Goal: Information Seeking & Learning: Learn about a topic

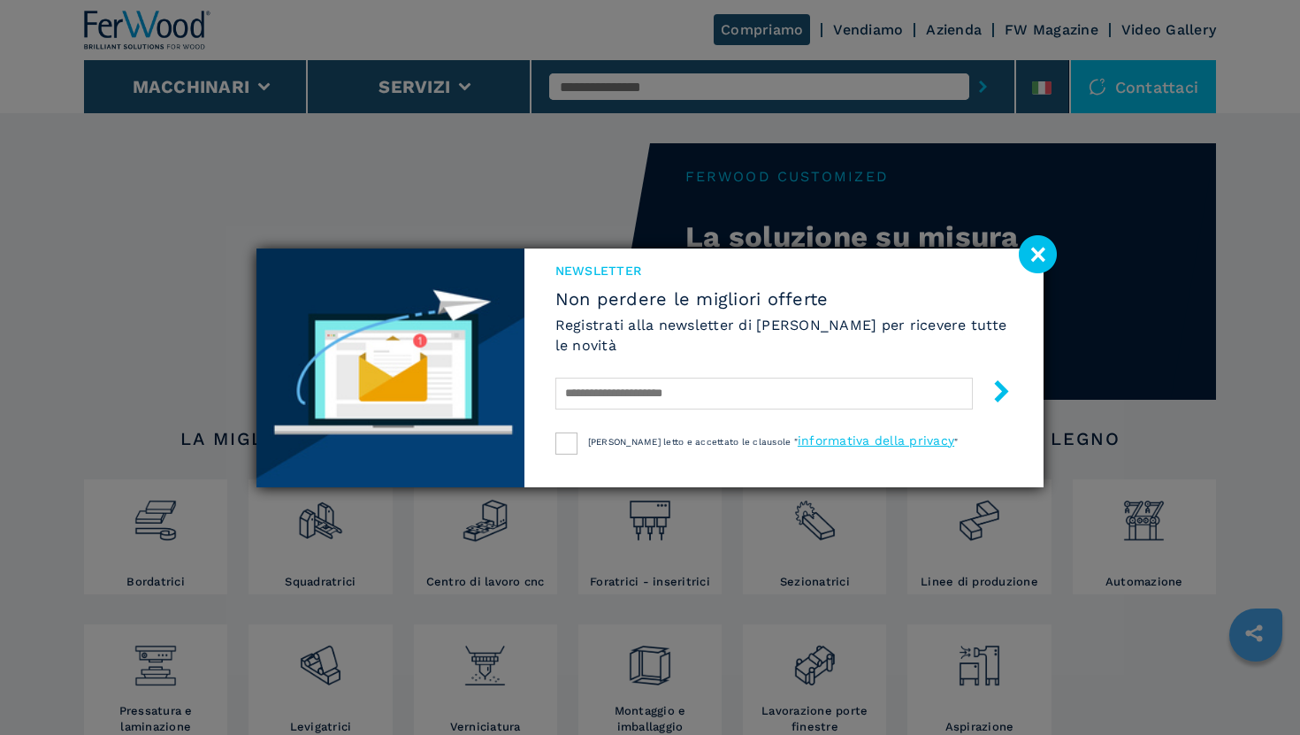
click at [1035, 249] on image at bounding box center [1037, 254] width 38 height 38
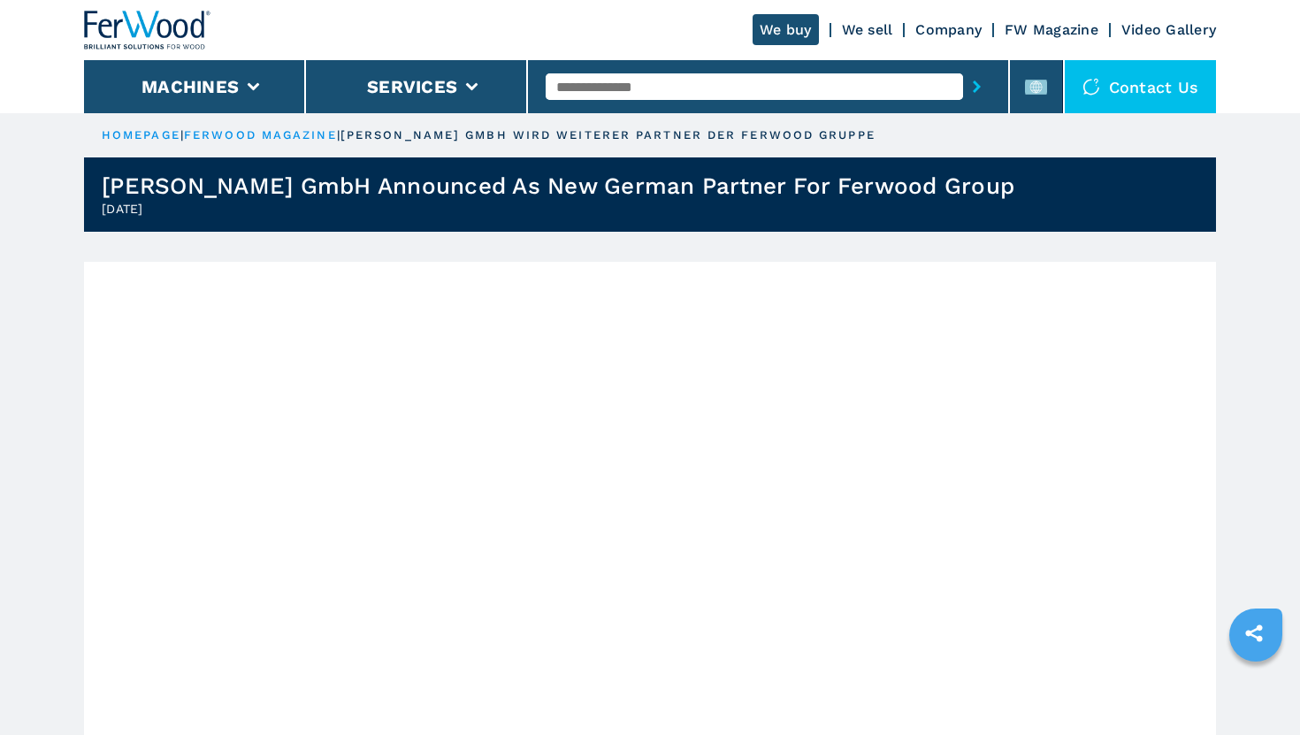
click at [1061, 30] on link "FW Magazine" at bounding box center [1051, 29] width 94 height 17
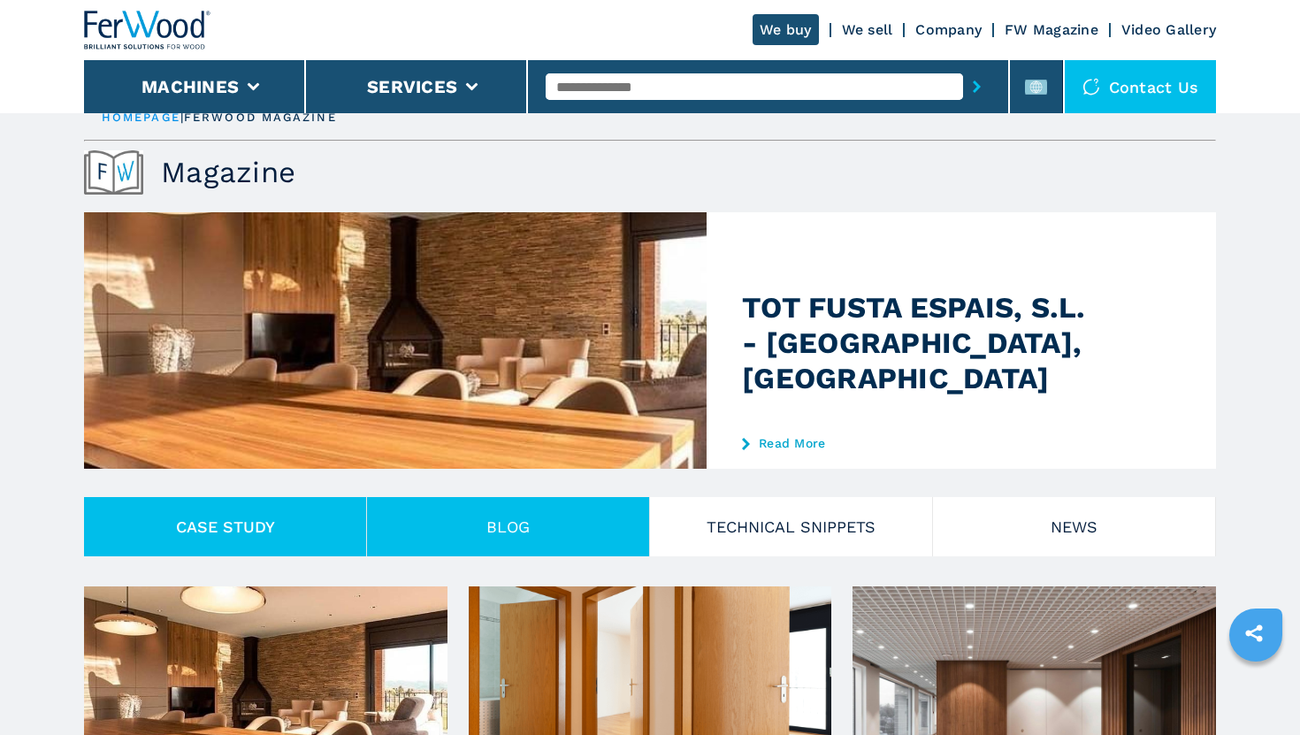
click at [458, 547] on button "Blog" at bounding box center [508, 526] width 283 height 59
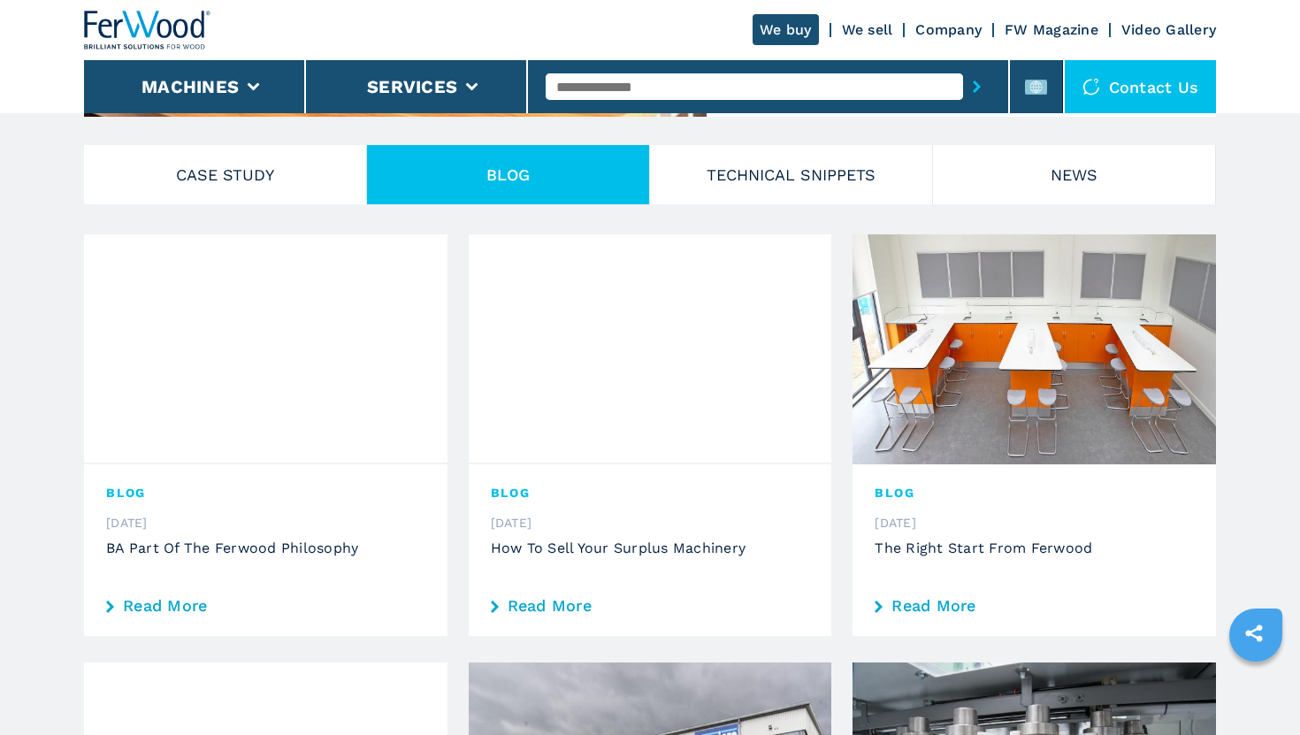
scroll to position [191, 0]
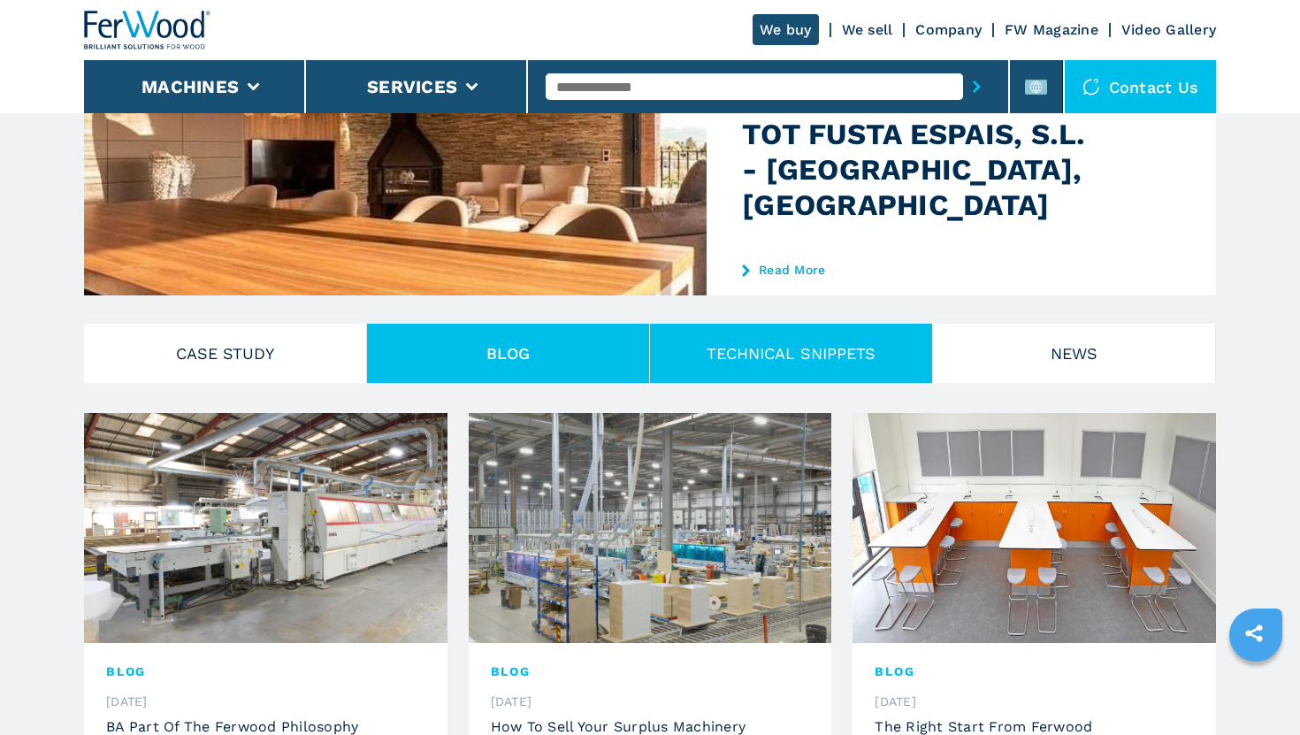
click at [743, 348] on button "TECHNICAL SNIPPETS" at bounding box center [791, 353] width 283 height 59
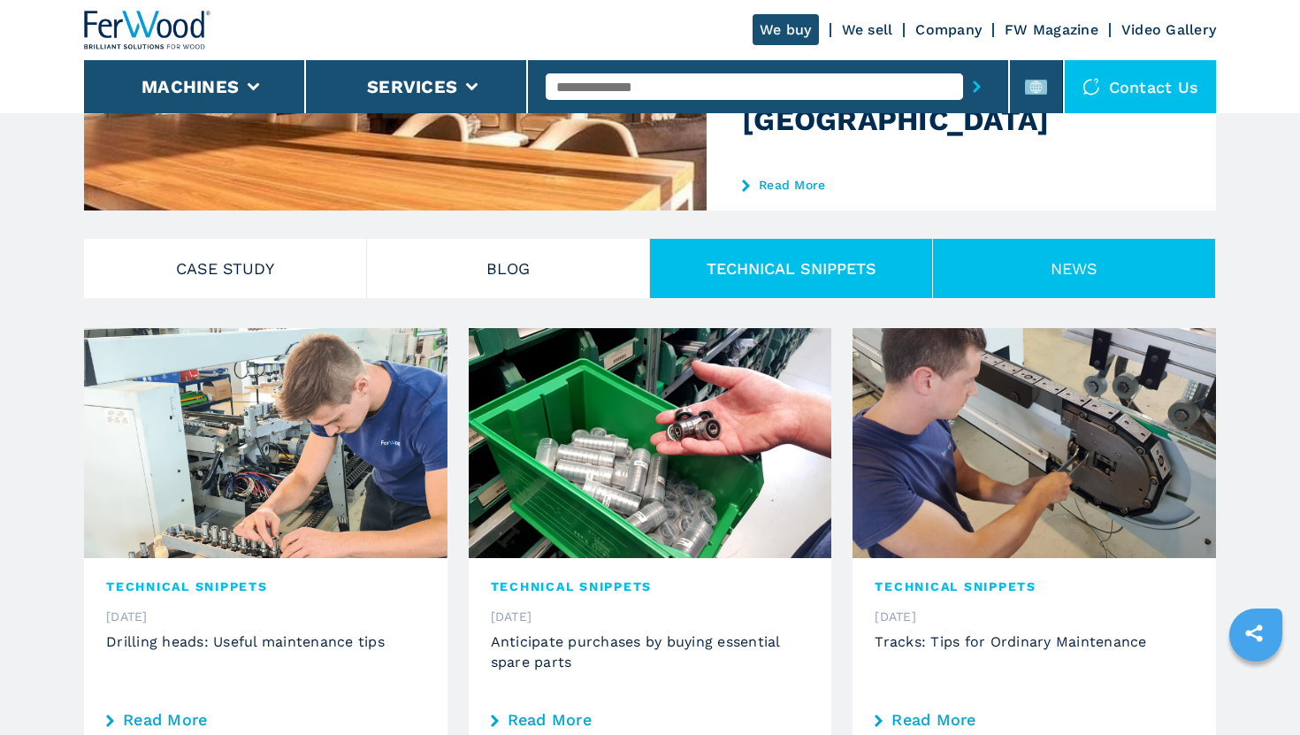
scroll to position [288, 0]
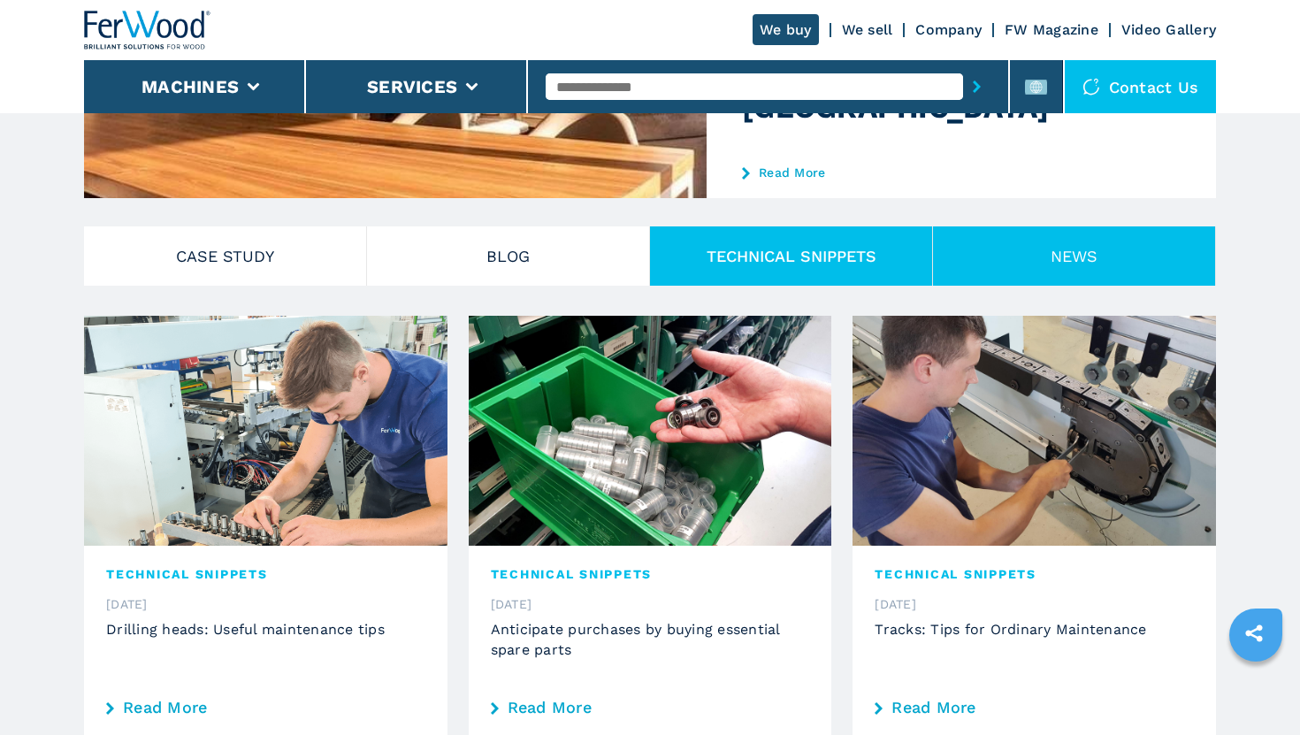
click at [1011, 264] on button "NEWS" at bounding box center [1074, 255] width 283 height 59
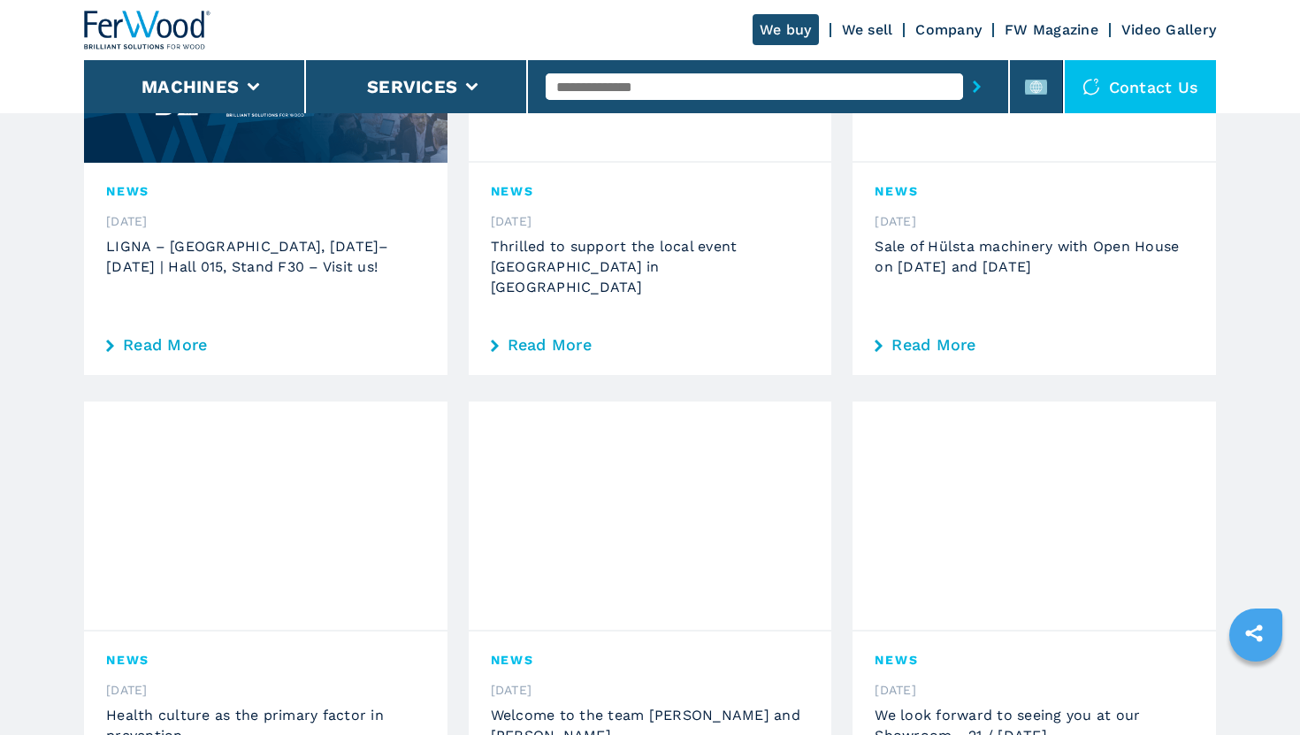
scroll to position [1141, 0]
